Goal: Check status: Check status

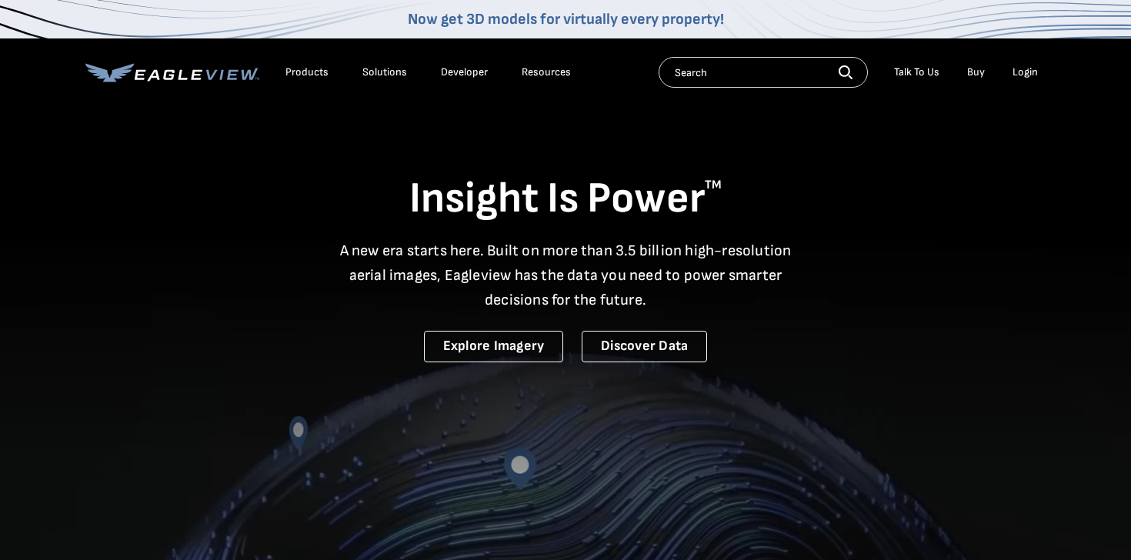
click at [1020, 78] on div "Login" at bounding box center [1025, 72] width 25 height 14
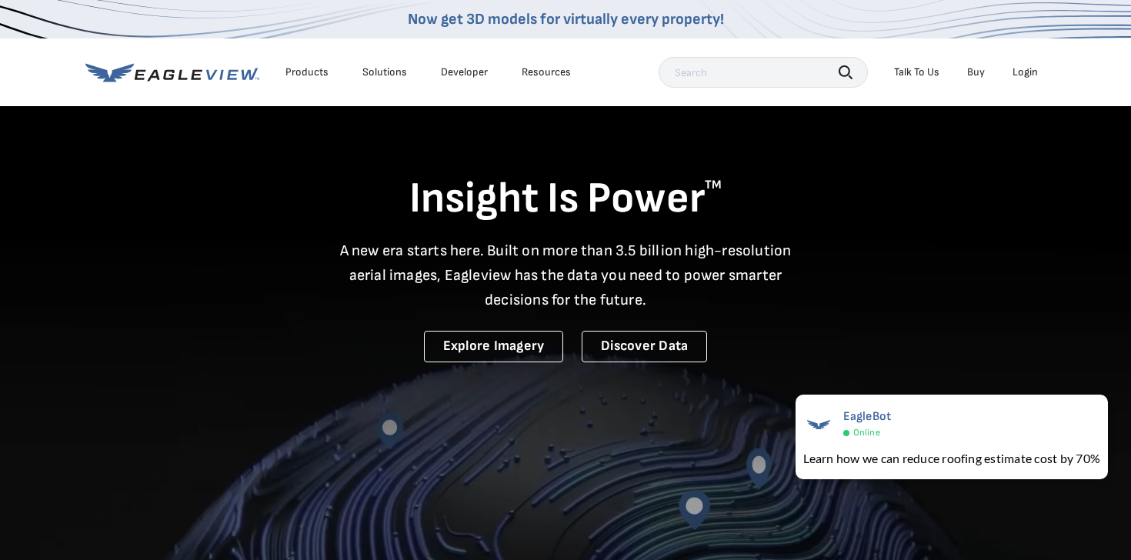
click at [974, 71] on link "Buy" at bounding box center [976, 72] width 18 height 14
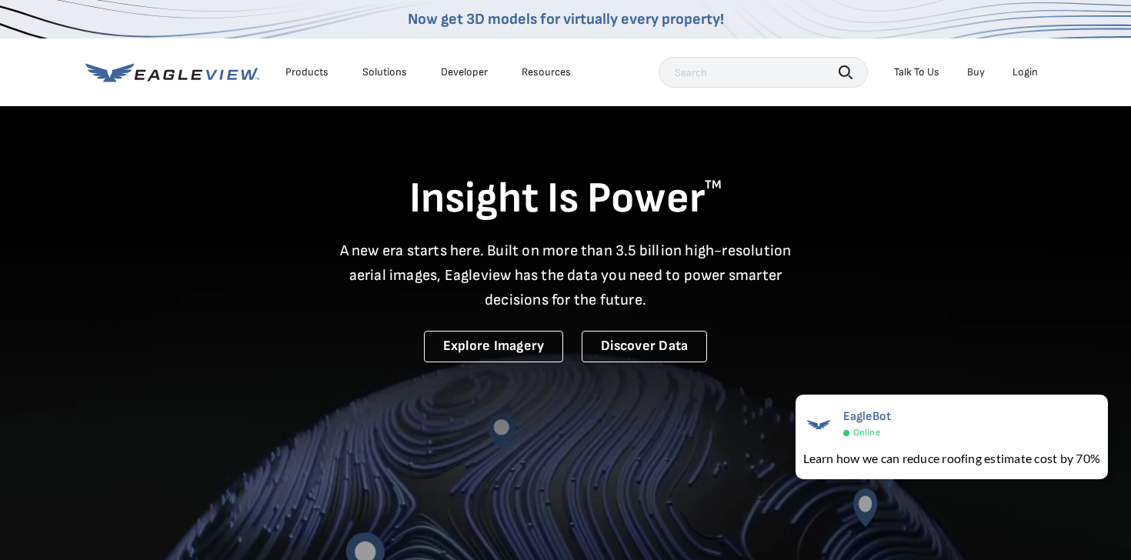
click at [452, 72] on link "Developer" at bounding box center [464, 72] width 47 height 14
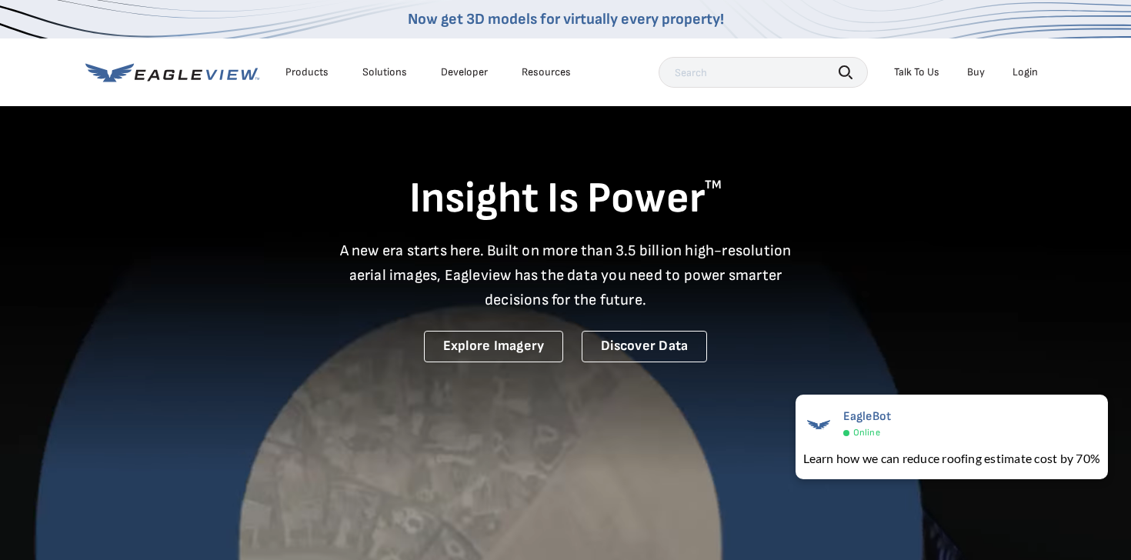
click at [392, 73] on div "Solutions" at bounding box center [384, 72] width 45 height 14
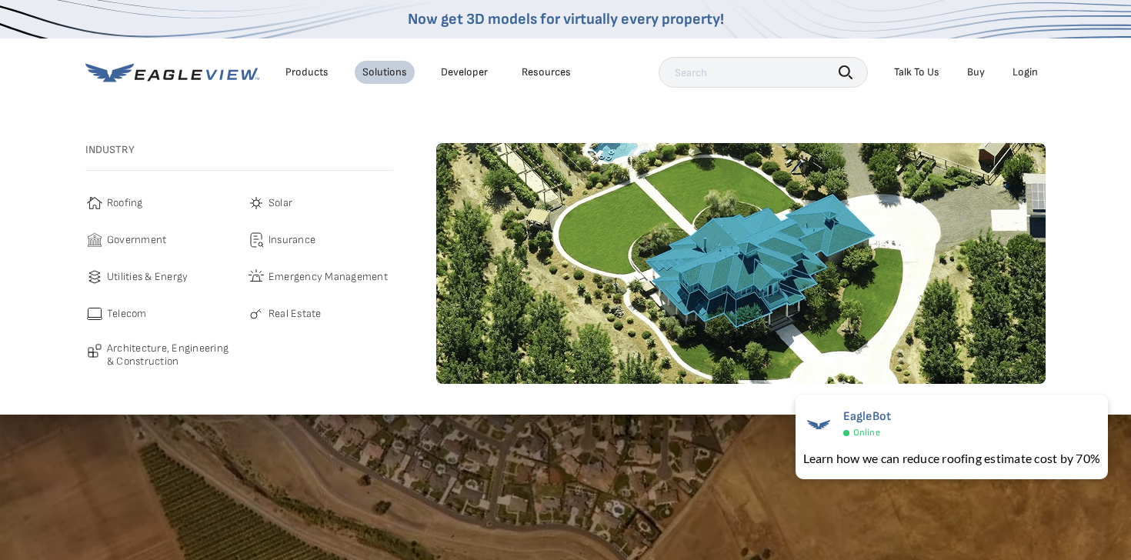
click at [122, 203] on span "Roofing" at bounding box center [125, 203] width 36 height 18
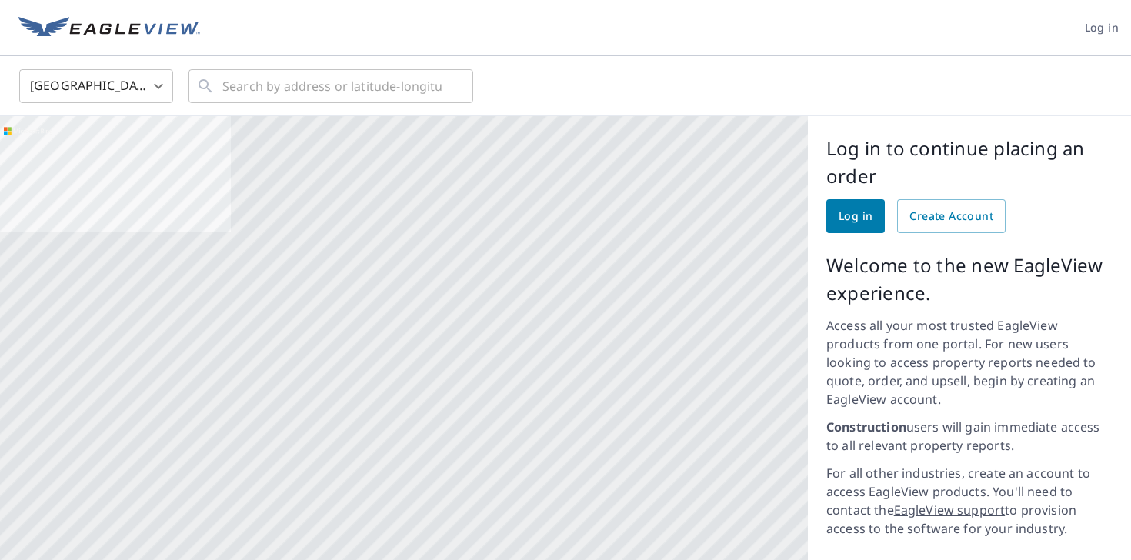
scroll to position [173, 0]
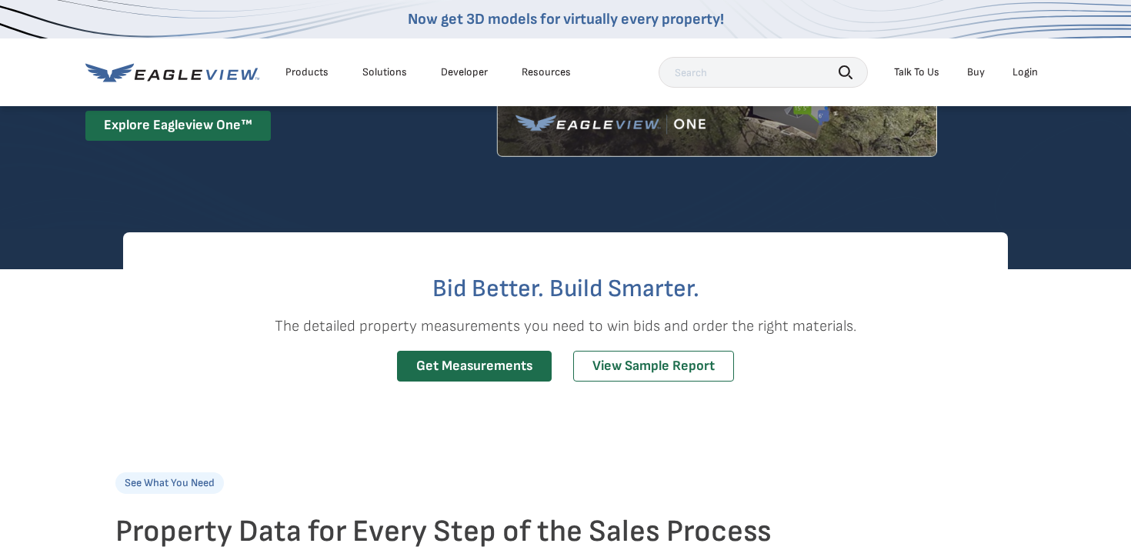
scroll to position [287, 0]
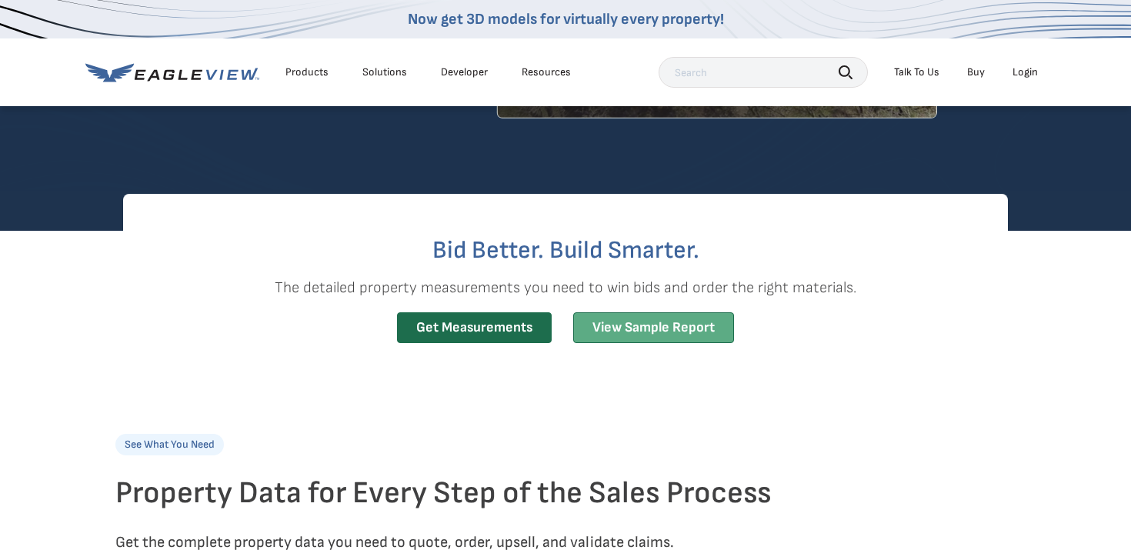
click at [646, 332] on link "View Sample Report" at bounding box center [653, 328] width 161 height 32
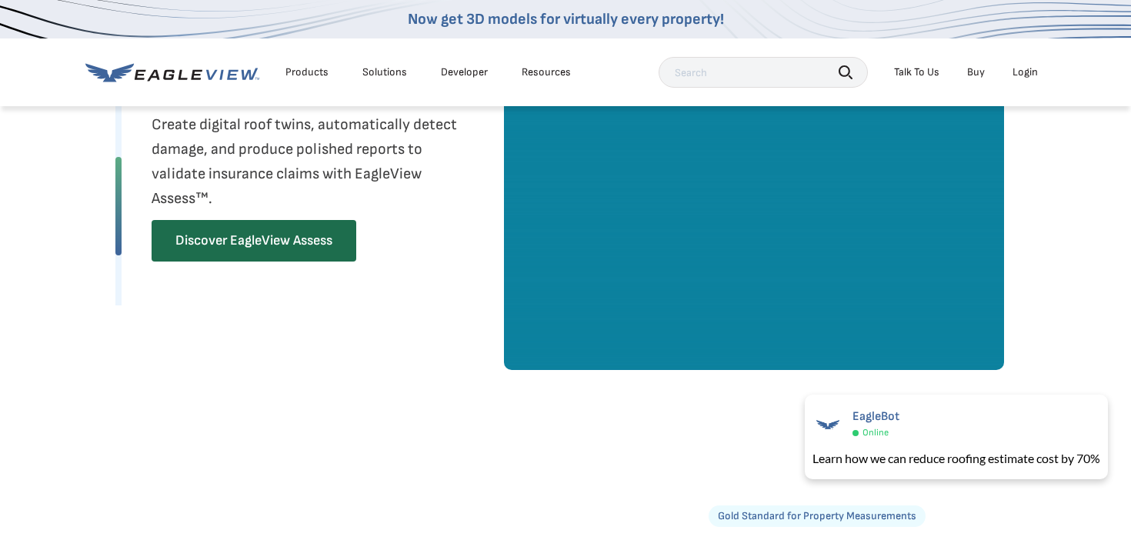
scroll to position [1737, 0]
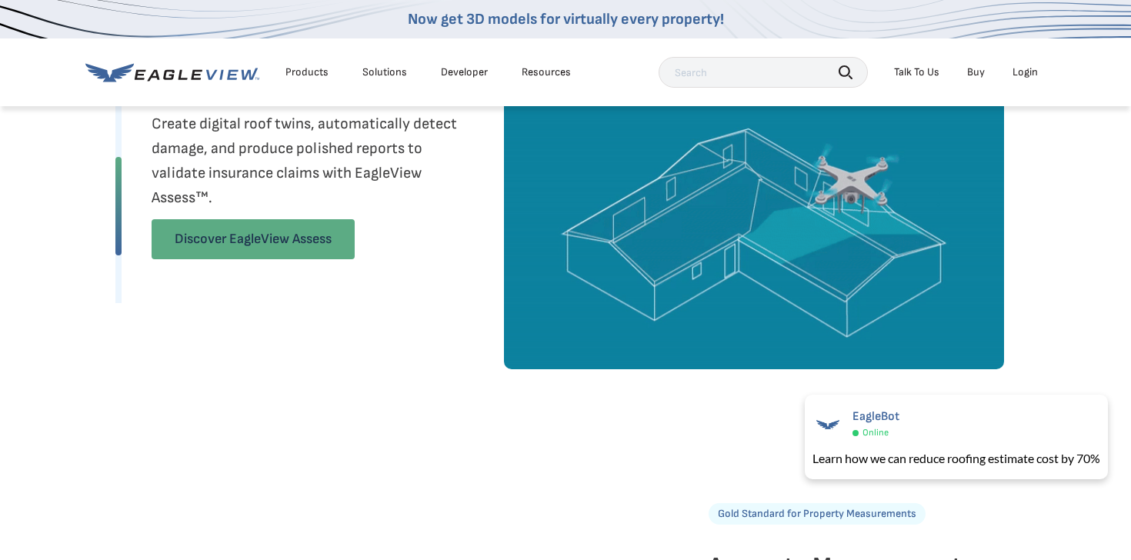
click at [295, 241] on link "Discover EagleView Assess" at bounding box center [253, 239] width 203 height 40
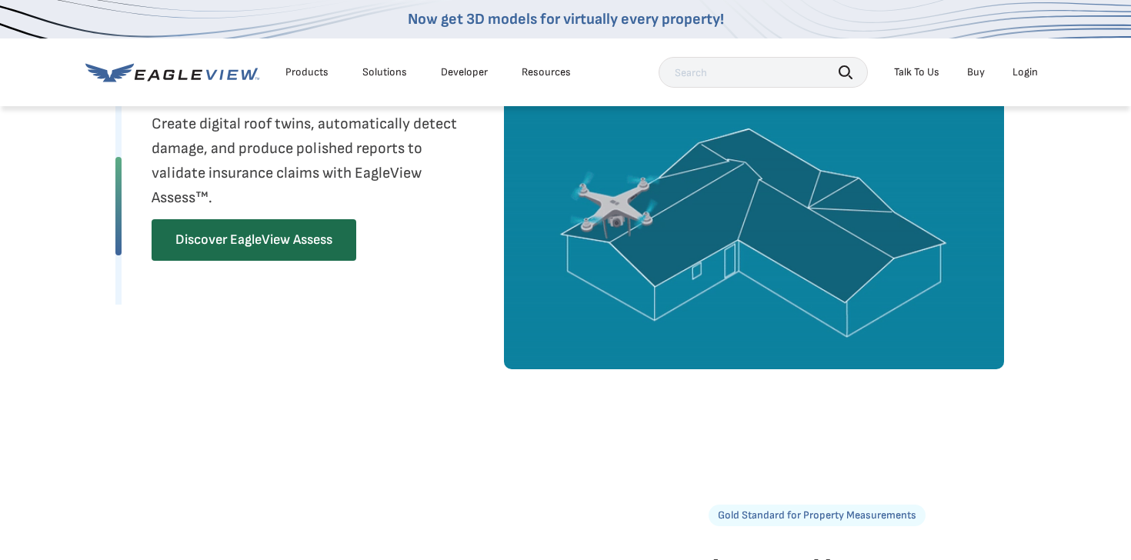
click at [1019, 75] on div "Login" at bounding box center [1025, 72] width 25 height 14
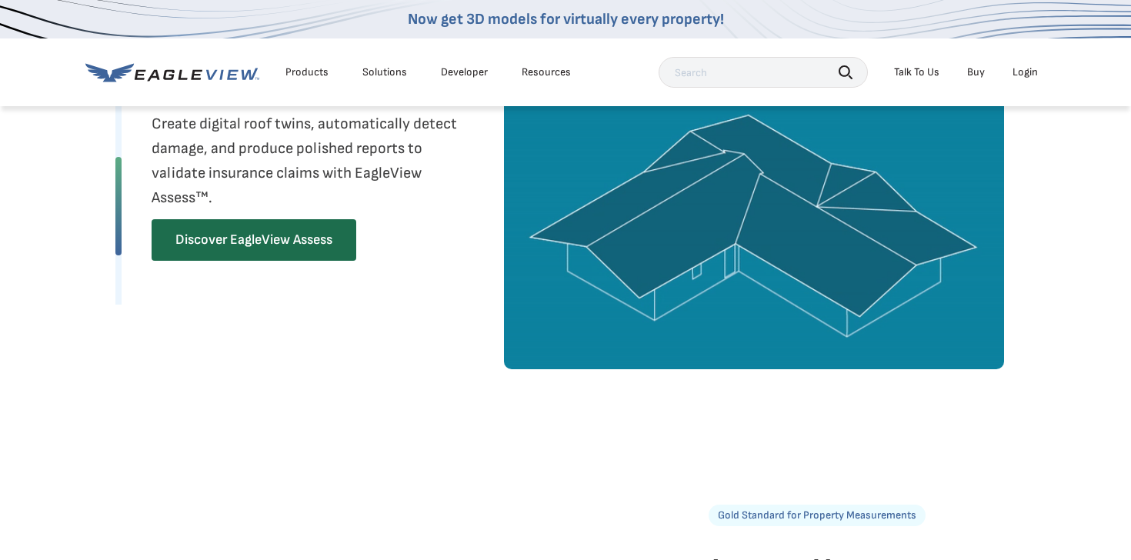
click at [1015, 69] on div "Login" at bounding box center [1025, 72] width 25 height 14
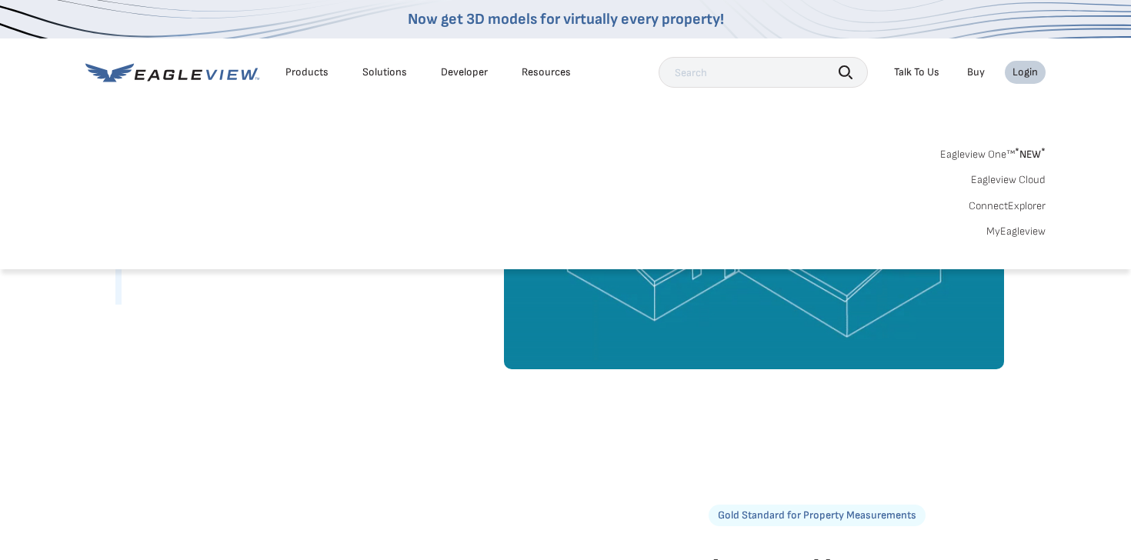
click at [1003, 228] on link "MyEagleview" at bounding box center [1015, 232] width 59 height 14
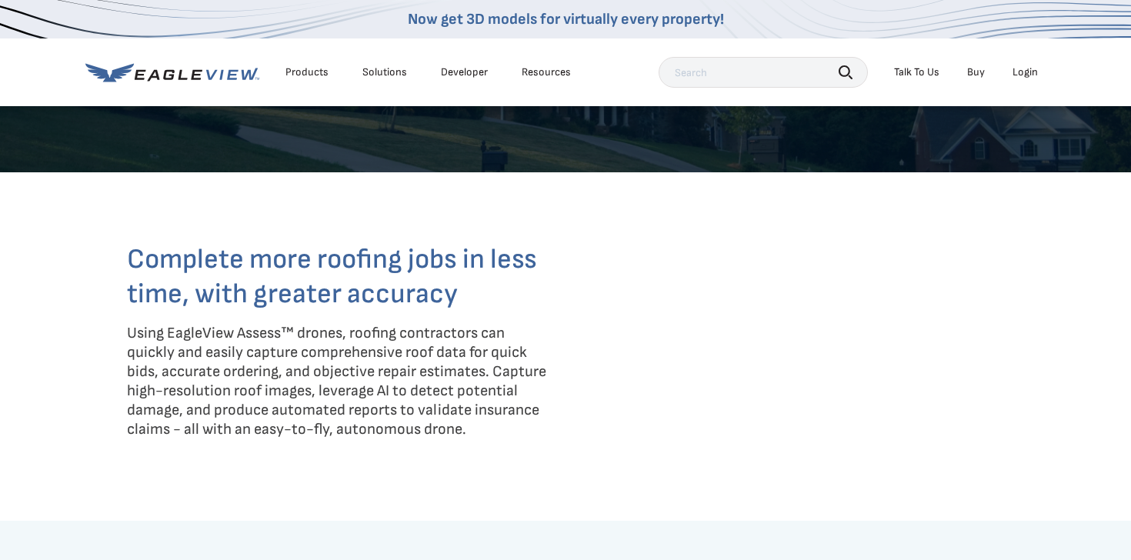
scroll to position [425, 0]
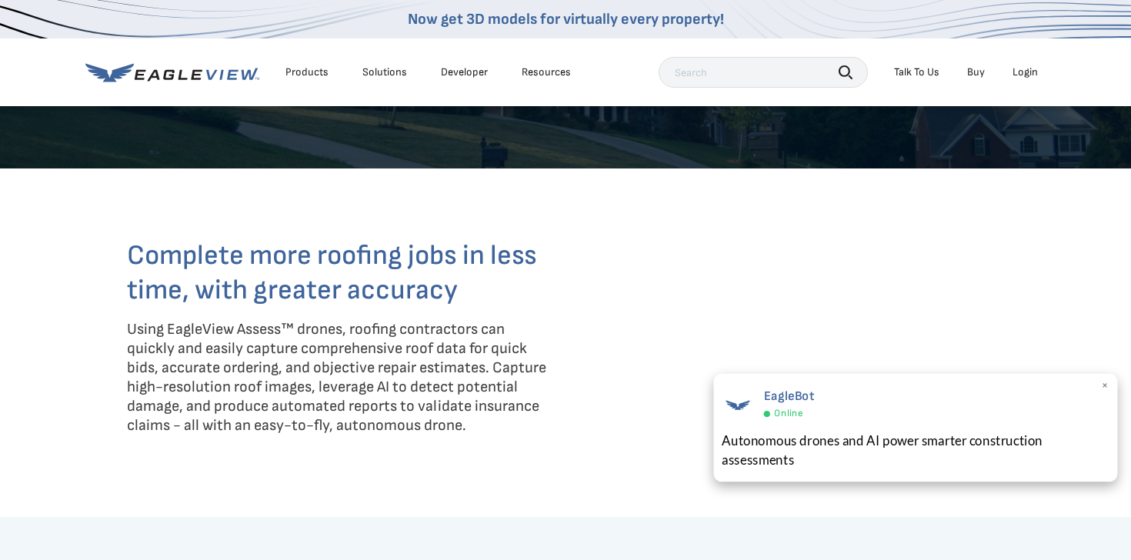
click at [1104, 385] on span "×" at bounding box center [1105, 386] width 8 height 16
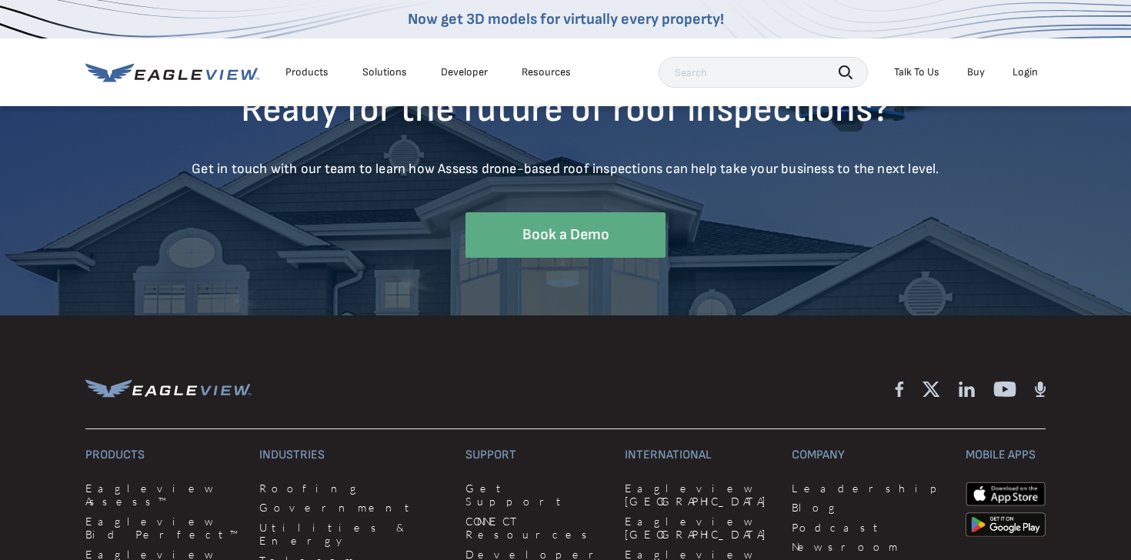
scroll to position [4600, 0]
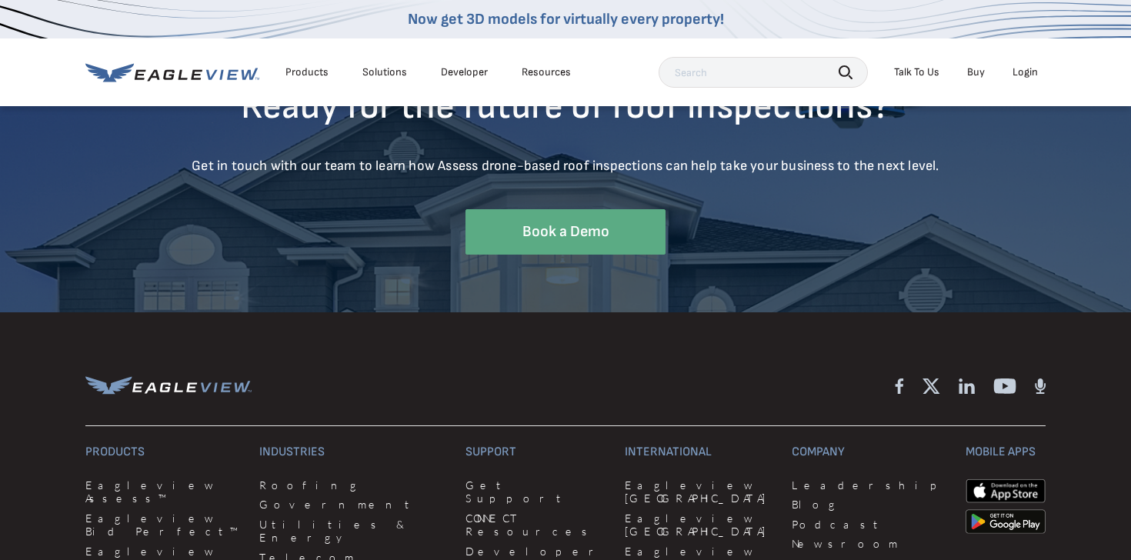
click at [383, 78] on div "Solutions" at bounding box center [384, 72] width 45 height 14
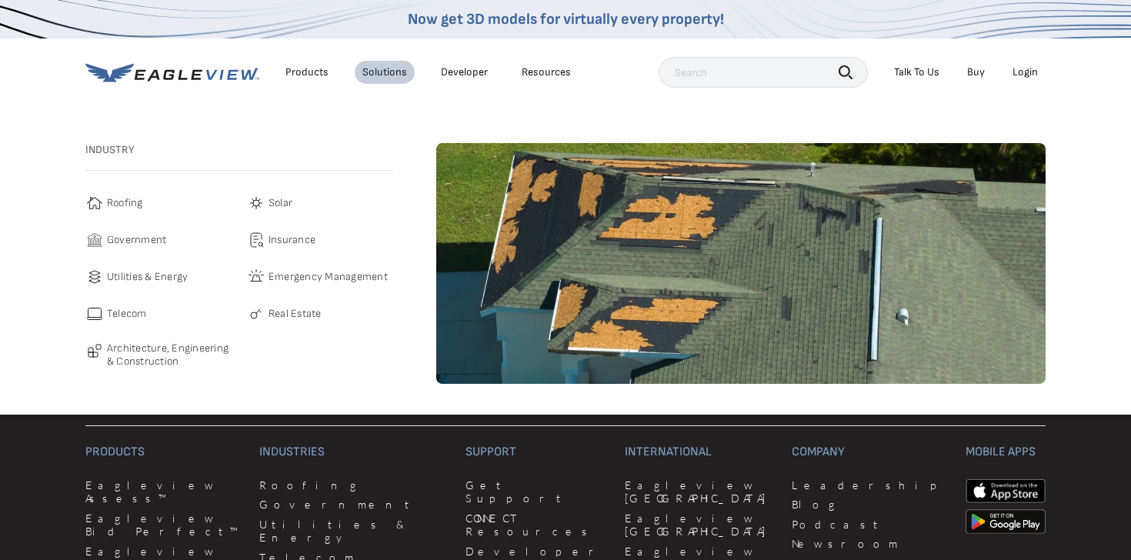
click at [291, 244] on span "Insurance" at bounding box center [292, 240] width 47 height 18
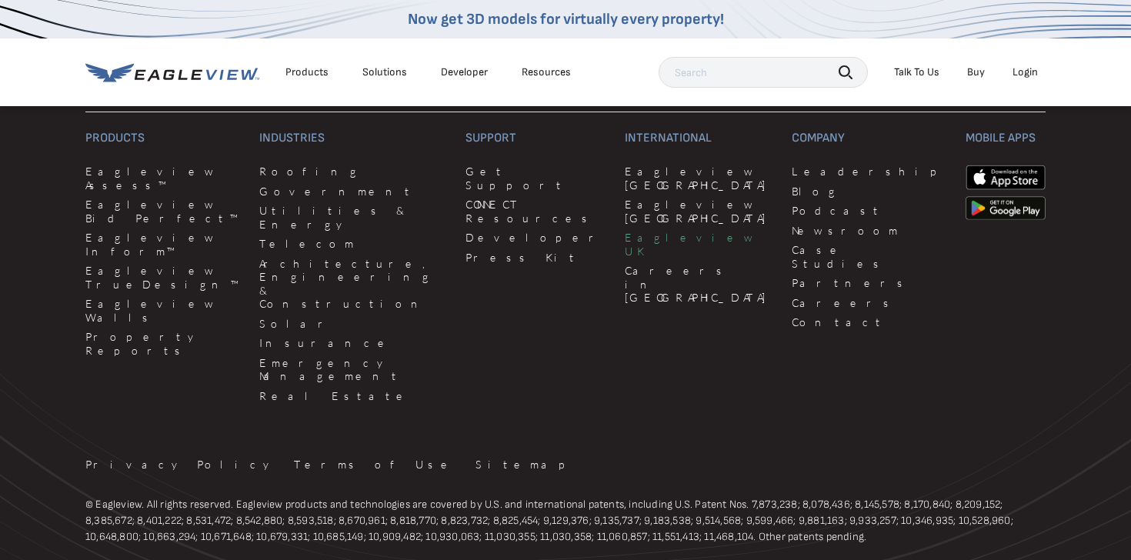
scroll to position [5008, 0]
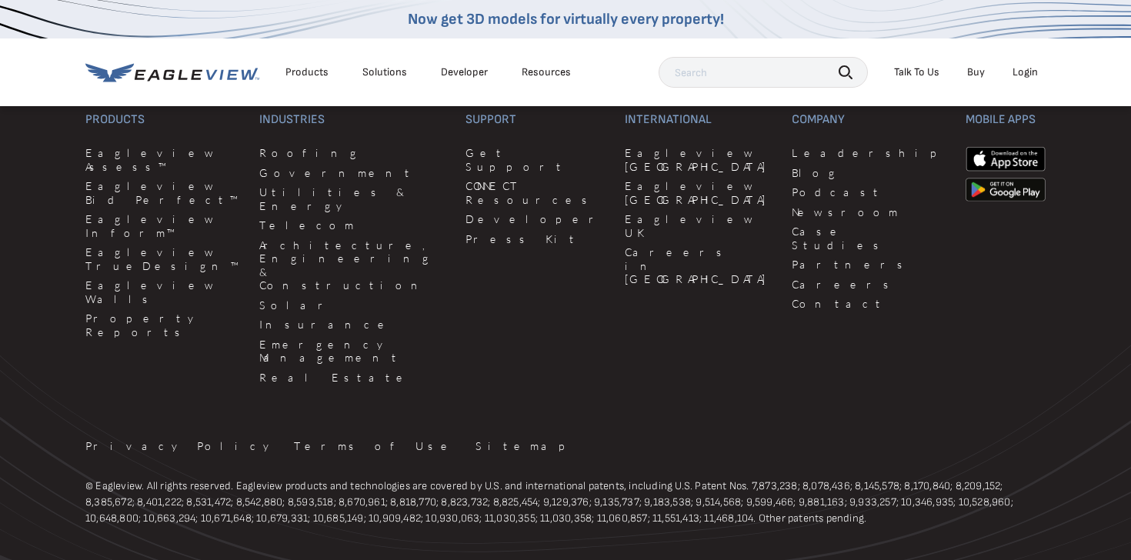
click at [379, 73] on div "Solutions" at bounding box center [384, 72] width 45 height 14
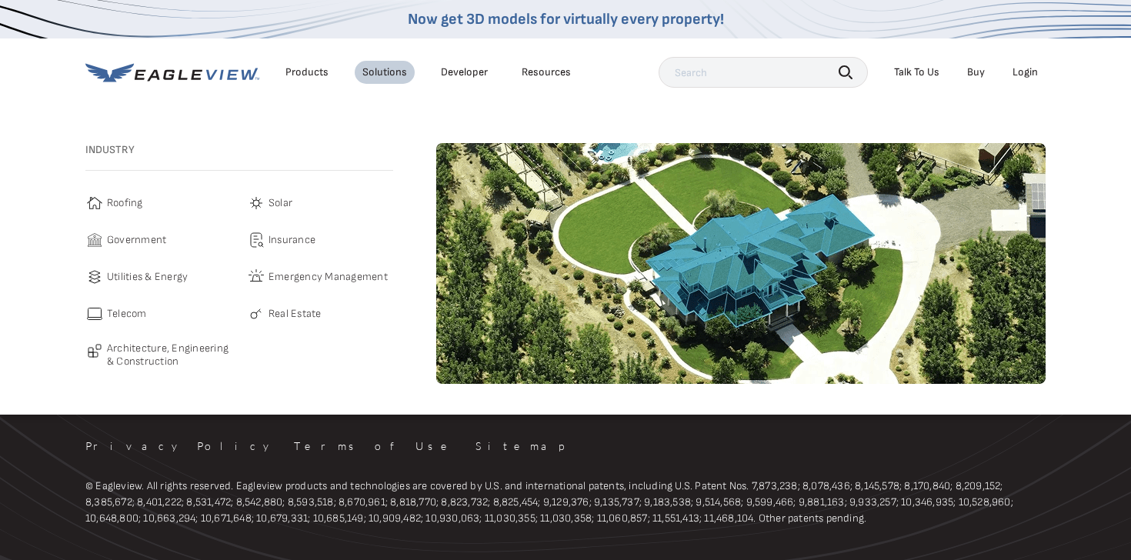
click at [141, 205] on span "Roofing" at bounding box center [125, 203] width 36 height 18
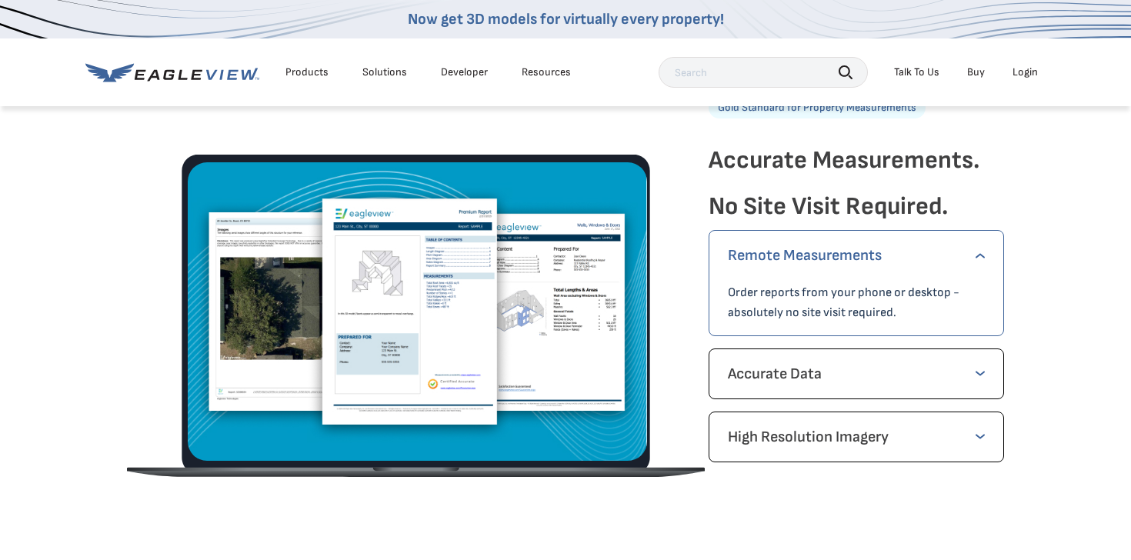
scroll to position [2153, 0]
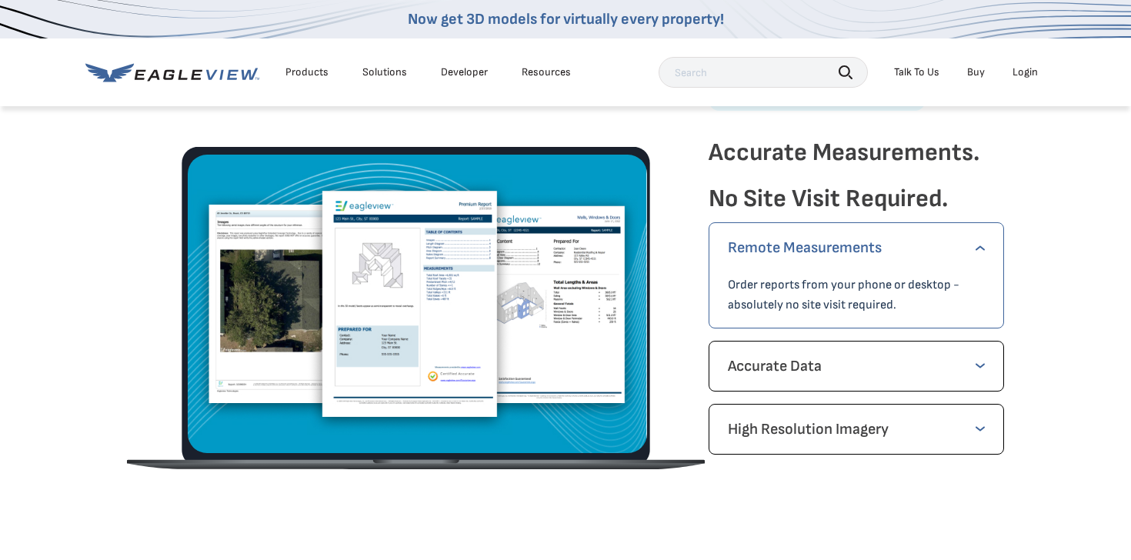
click at [969, 363] on p "Accurate Data" at bounding box center [856, 366] width 257 height 25
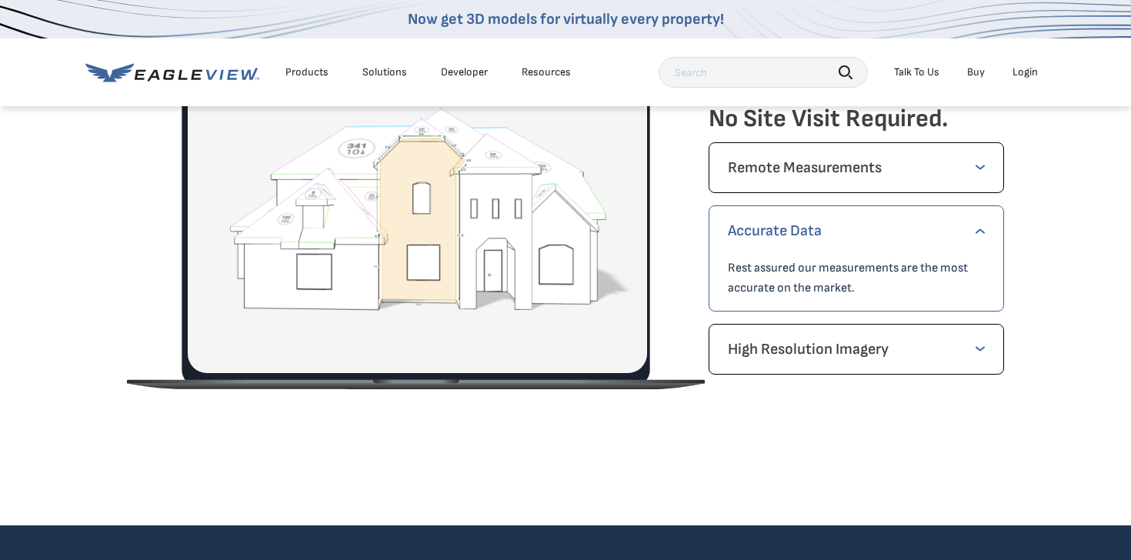
scroll to position [2241, 0]
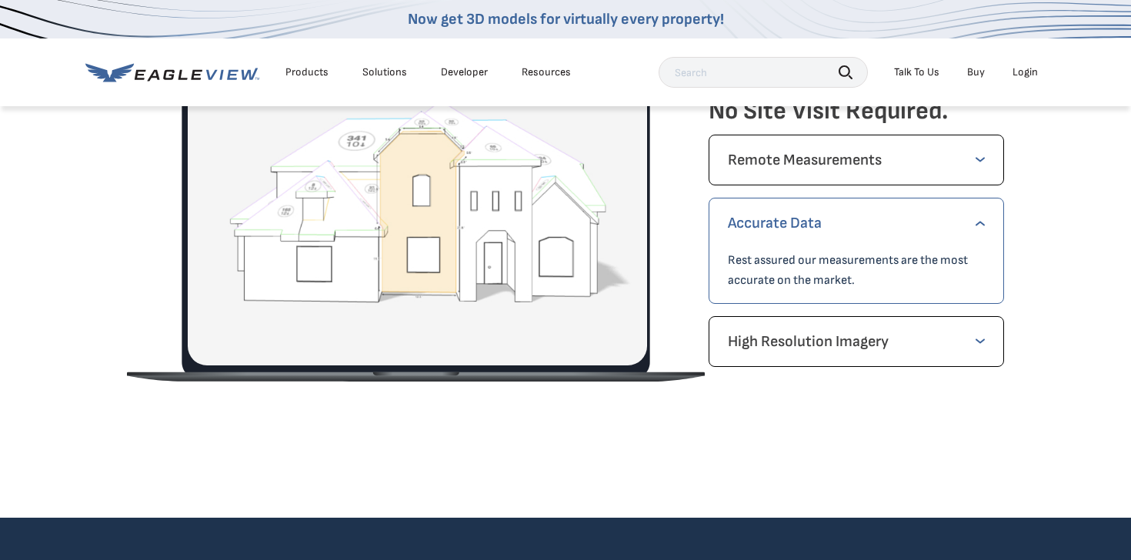
click at [987, 354] on div "High Resolution Imagery Get high resolution imagery of the property from all ca…" at bounding box center [856, 341] width 295 height 51
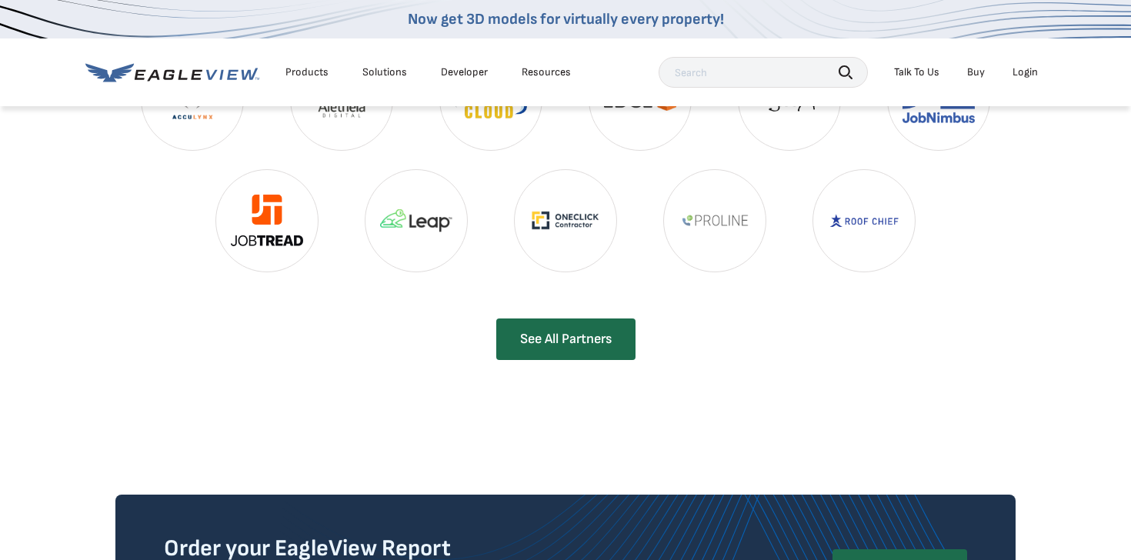
scroll to position [3413, 0]
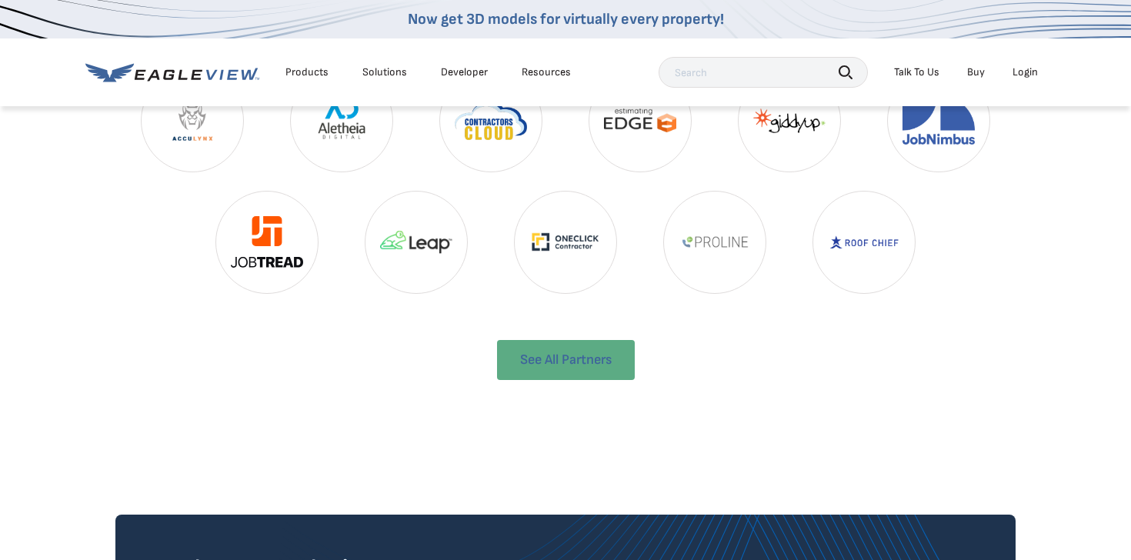
click at [564, 340] on link "See All Partners" at bounding box center [566, 360] width 138 height 40
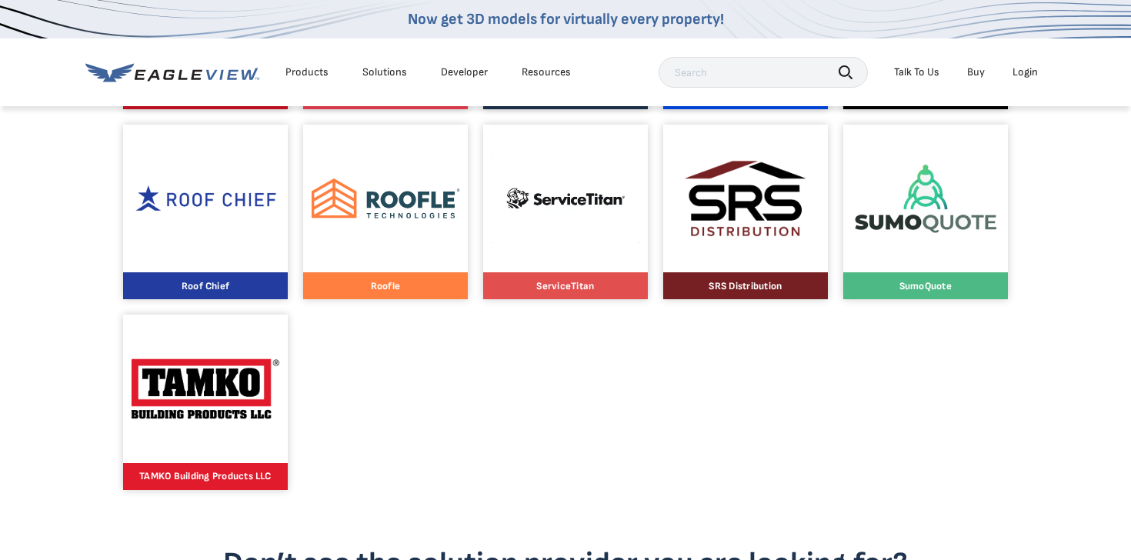
scroll to position [1585, 0]
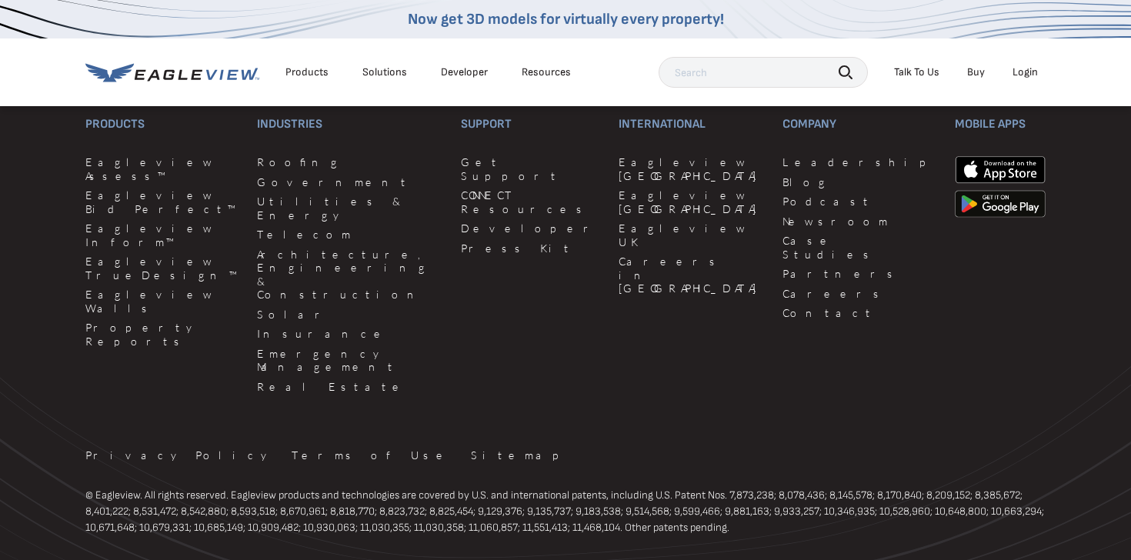
scroll to position [4494, 0]
click at [309, 69] on div "Products" at bounding box center [306, 72] width 43 height 14
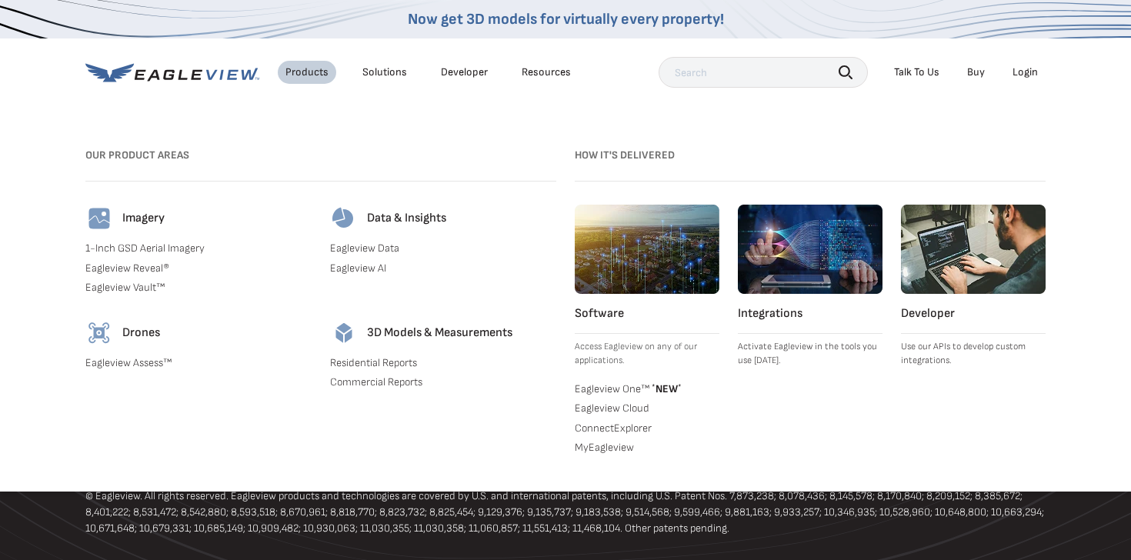
click at [378, 245] on link "Eagleview Data" at bounding box center [443, 249] width 226 height 14
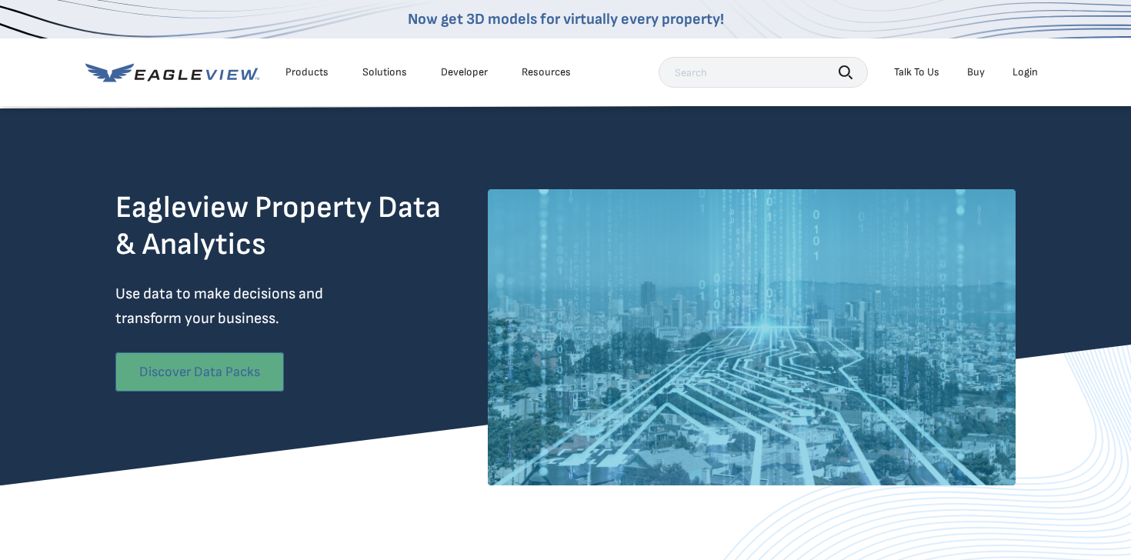
click at [250, 378] on link "Discover Data Packs" at bounding box center [199, 371] width 169 height 39
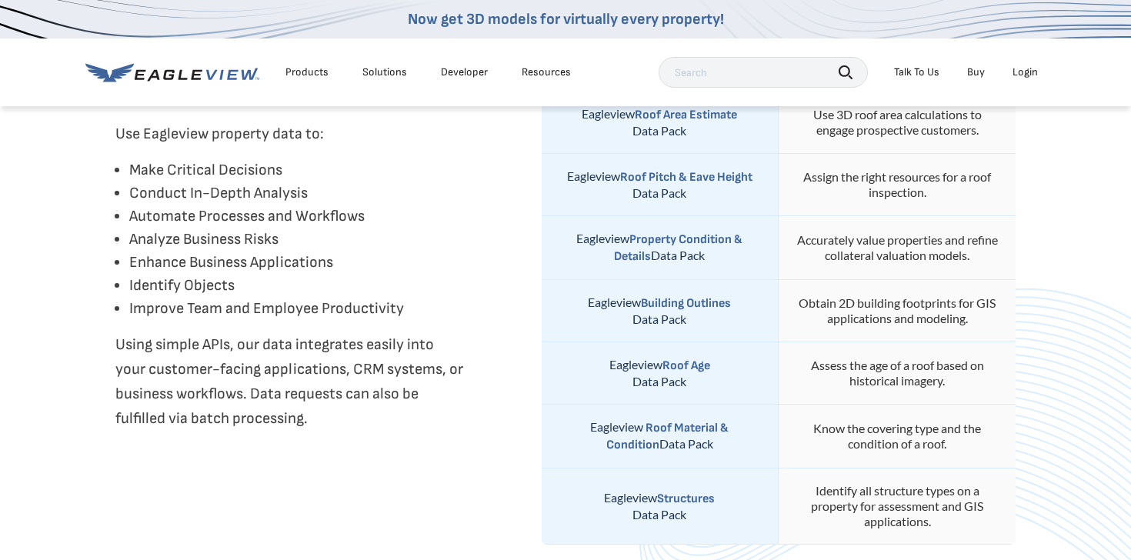
scroll to position [724, 0]
click at [686, 358] on strong "Roof Age" at bounding box center [686, 364] width 48 height 15
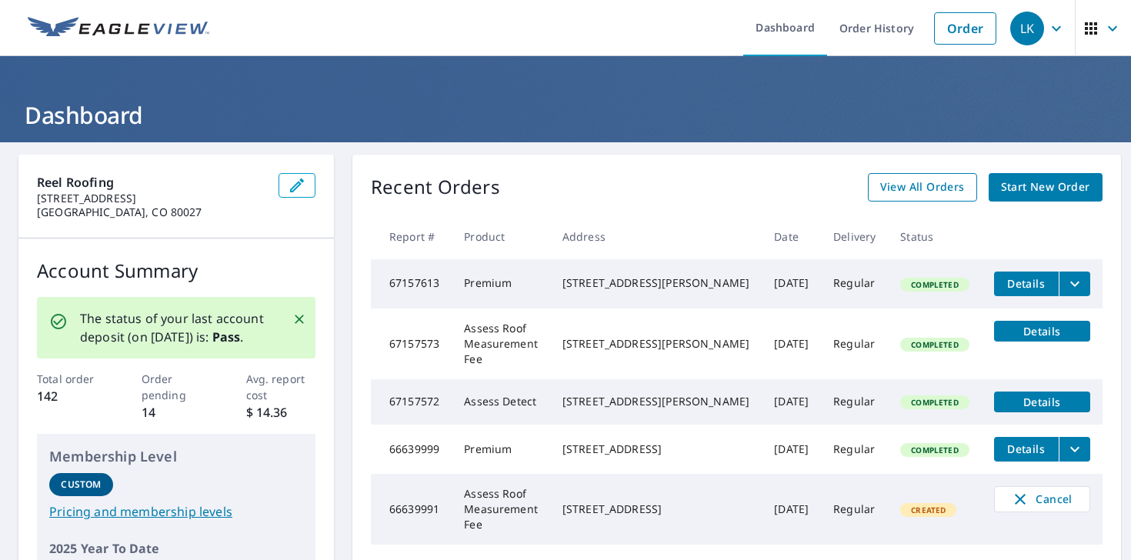
click at [896, 189] on span "View All Orders" at bounding box center [922, 187] width 85 height 19
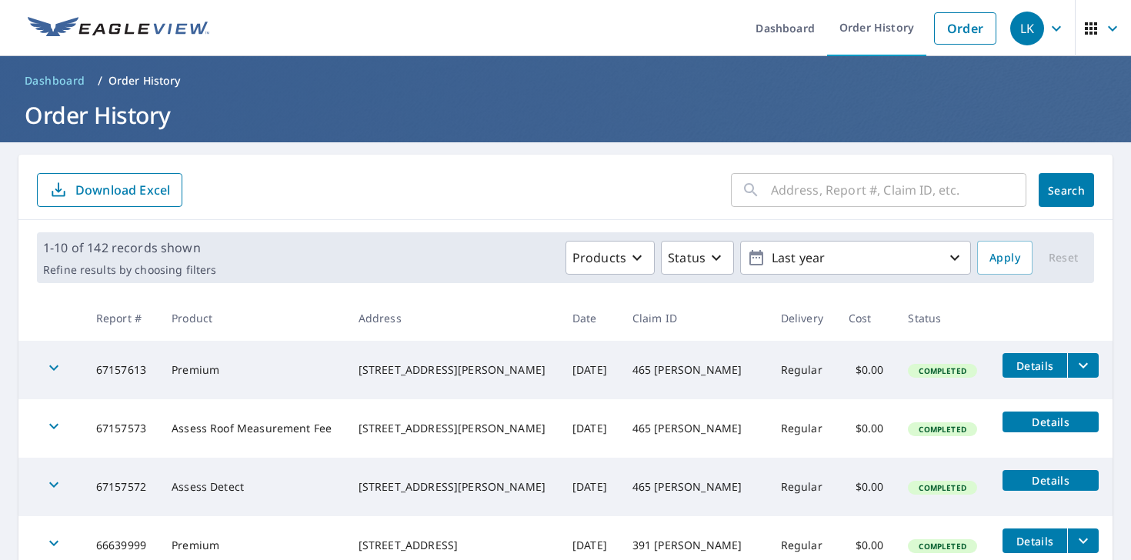
click at [827, 198] on input "text" at bounding box center [898, 190] width 255 height 43
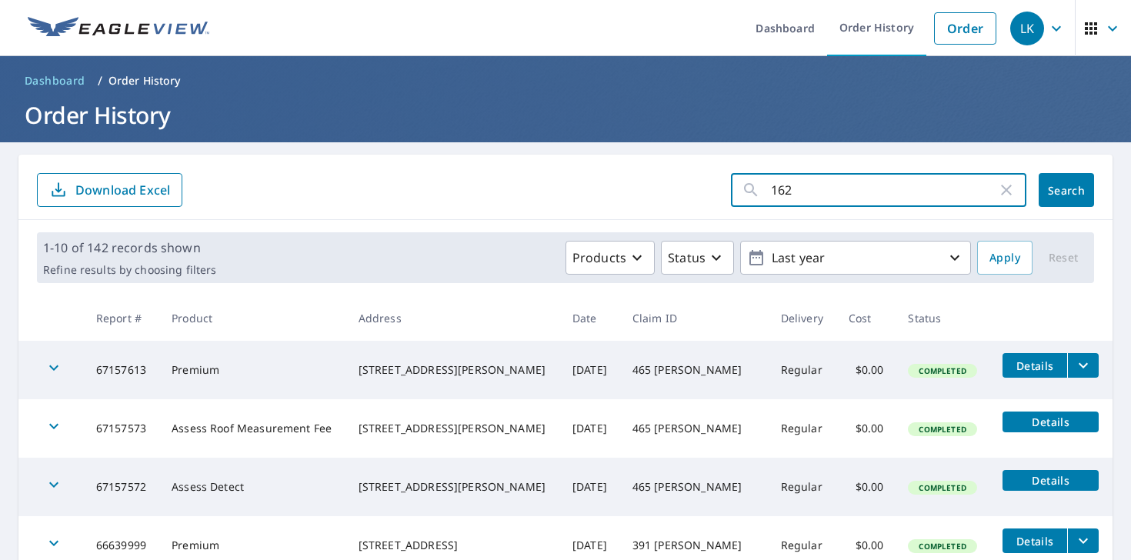
type input "1625"
click button "Search" at bounding box center [1066, 190] width 55 height 34
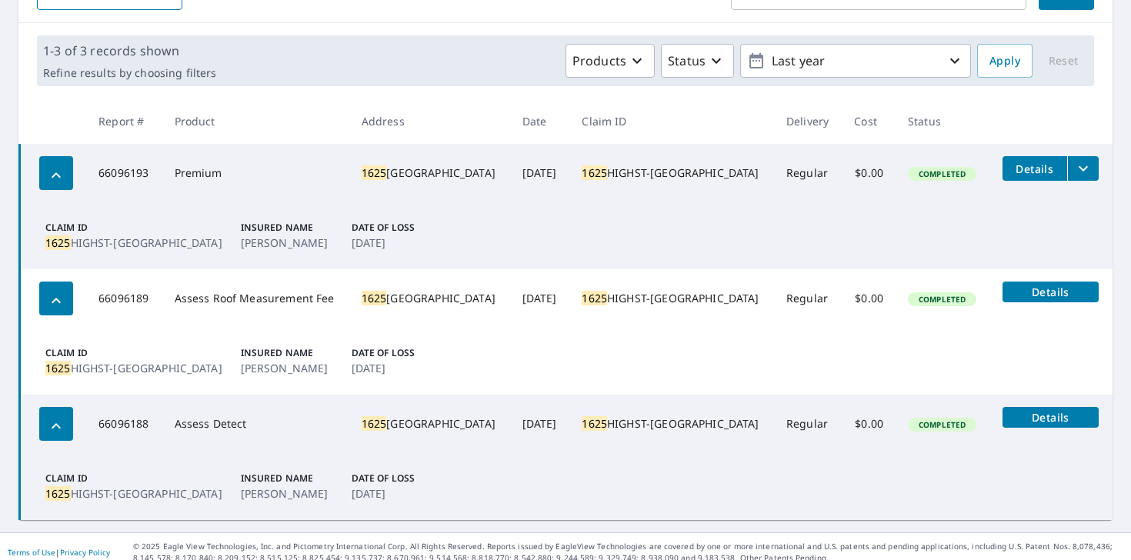
scroll to position [206, 0]
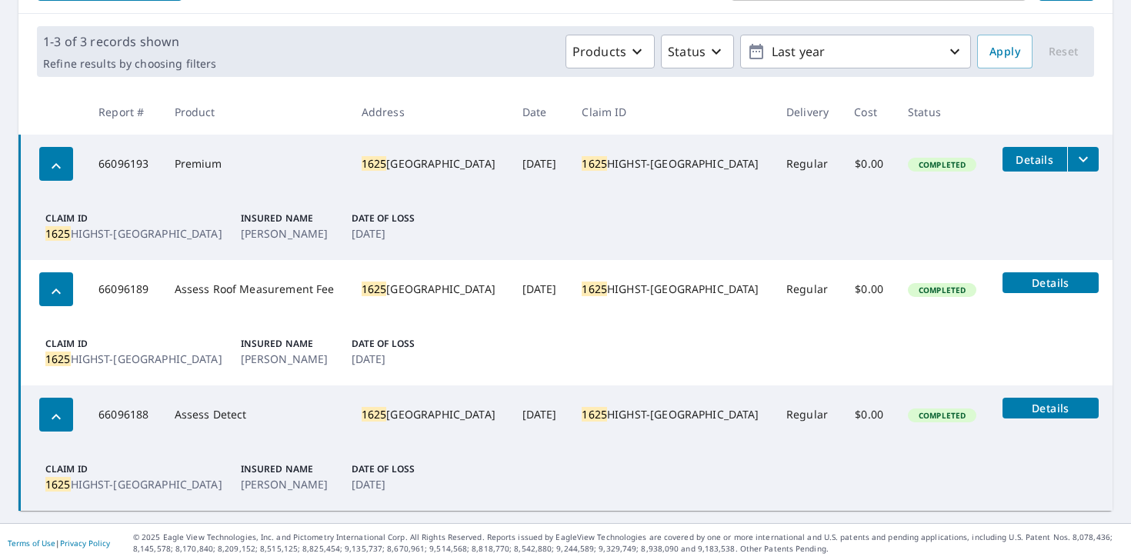
click at [1075, 166] on icon "filesDropdownBtn-66096193" at bounding box center [1083, 159] width 18 height 18
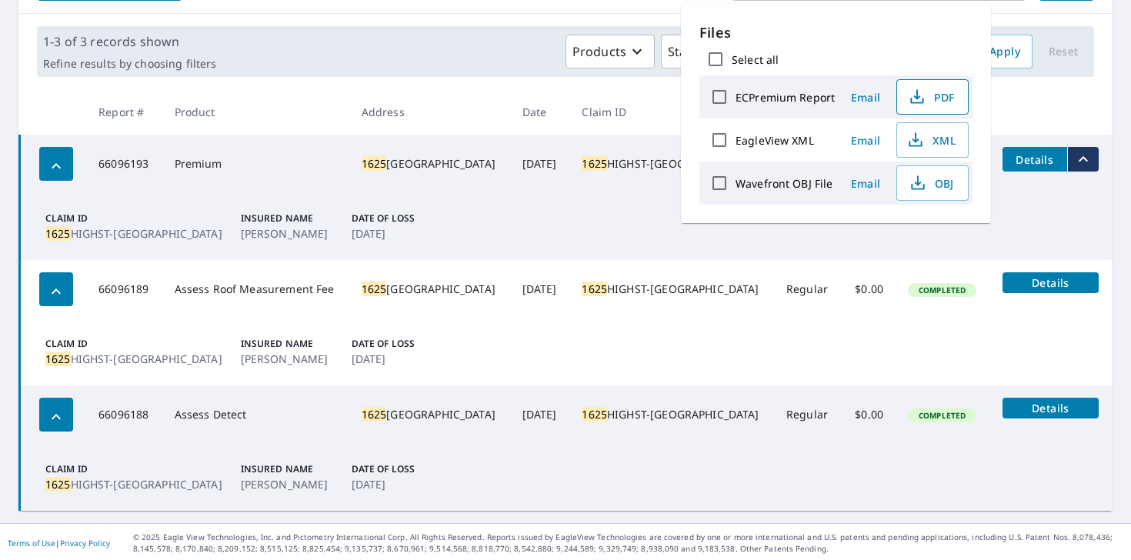
click at [924, 88] on icon "button" at bounding box center [917, 97] width 18 height 18
